Goal: Navigation & Orientation: Find specific page/section

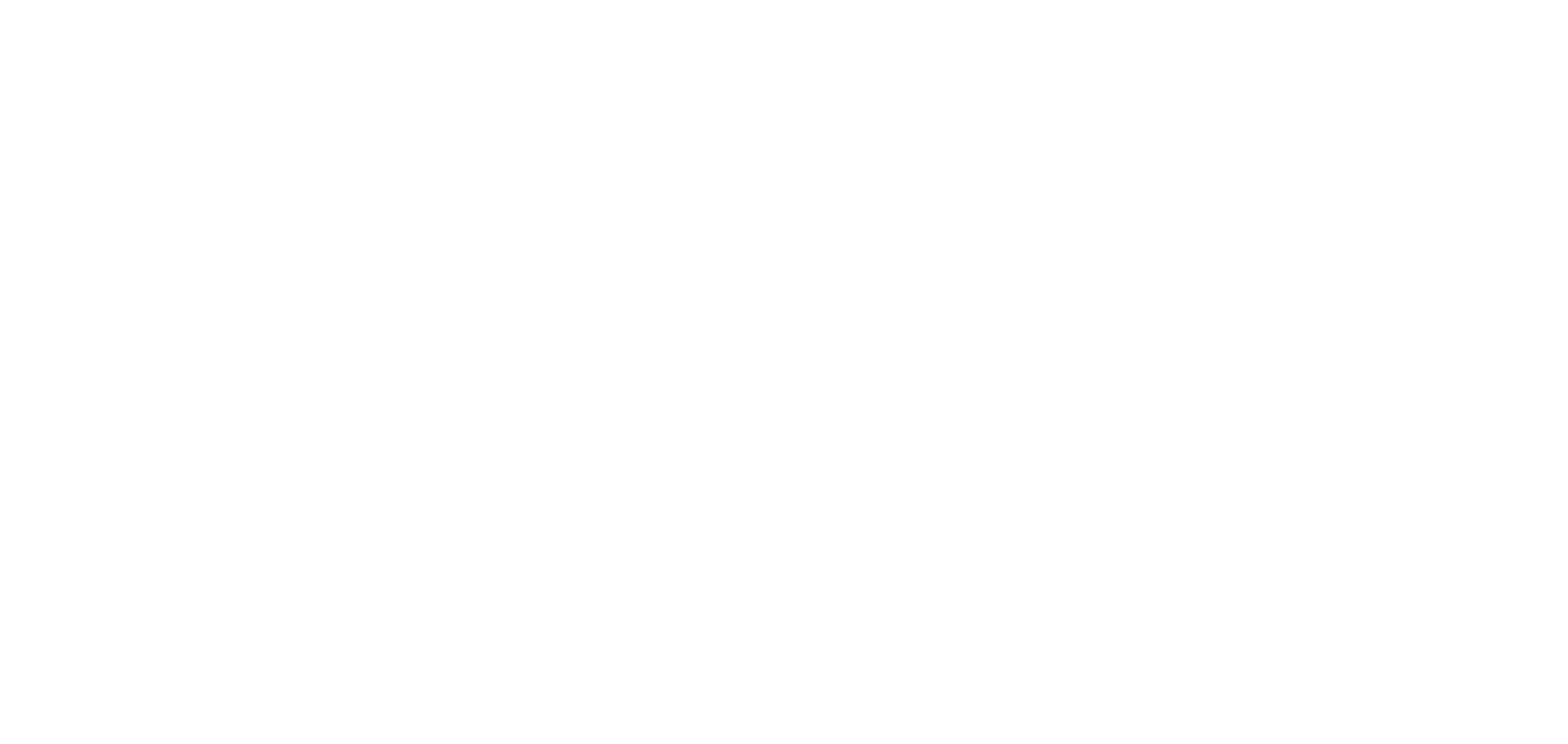
select select "*"
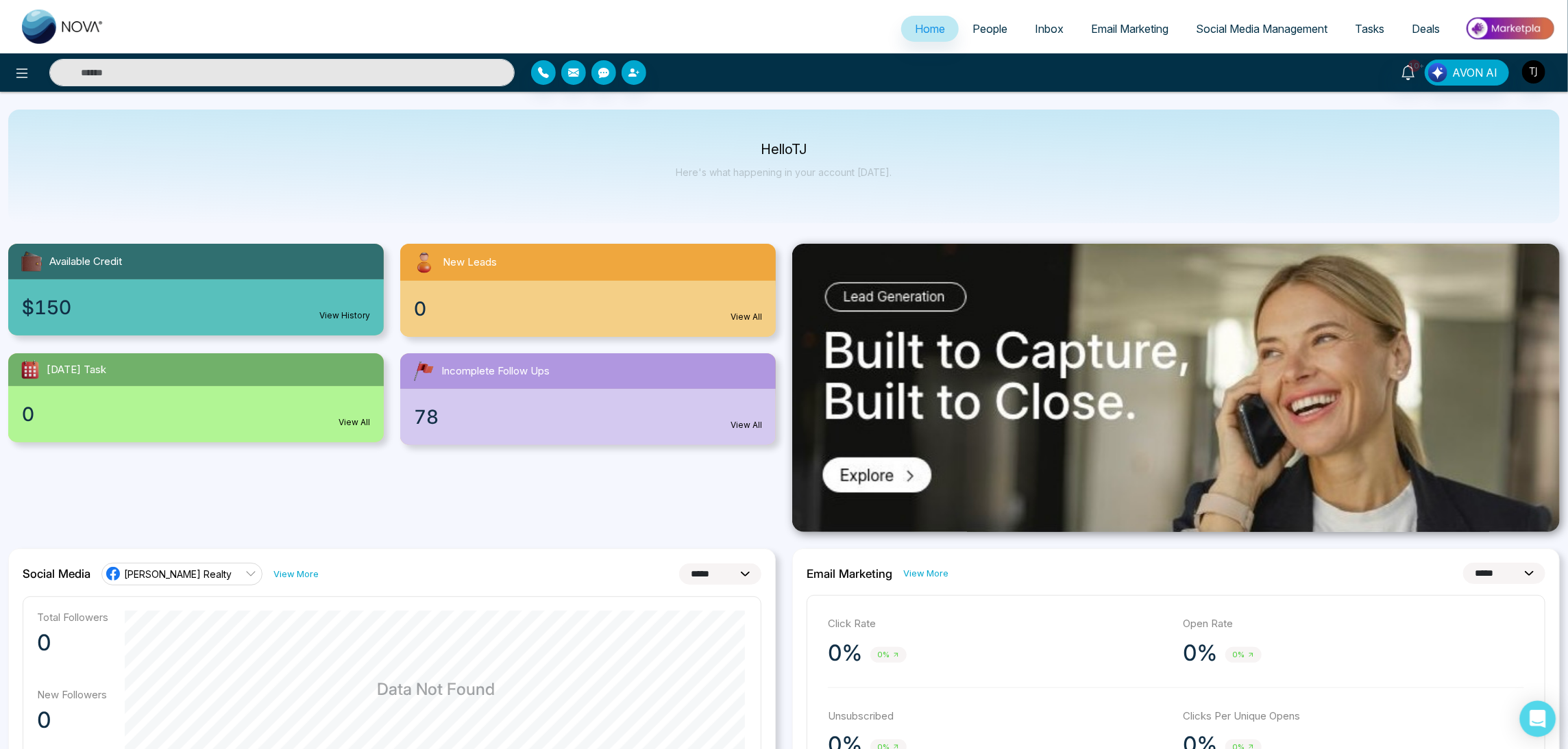
click at [1528, 719] on div "Open Intercom Messenger" at bounding box center [1538, 719] width 36 height 36
